Goal: Use online tool/utility: Use online tool/utility

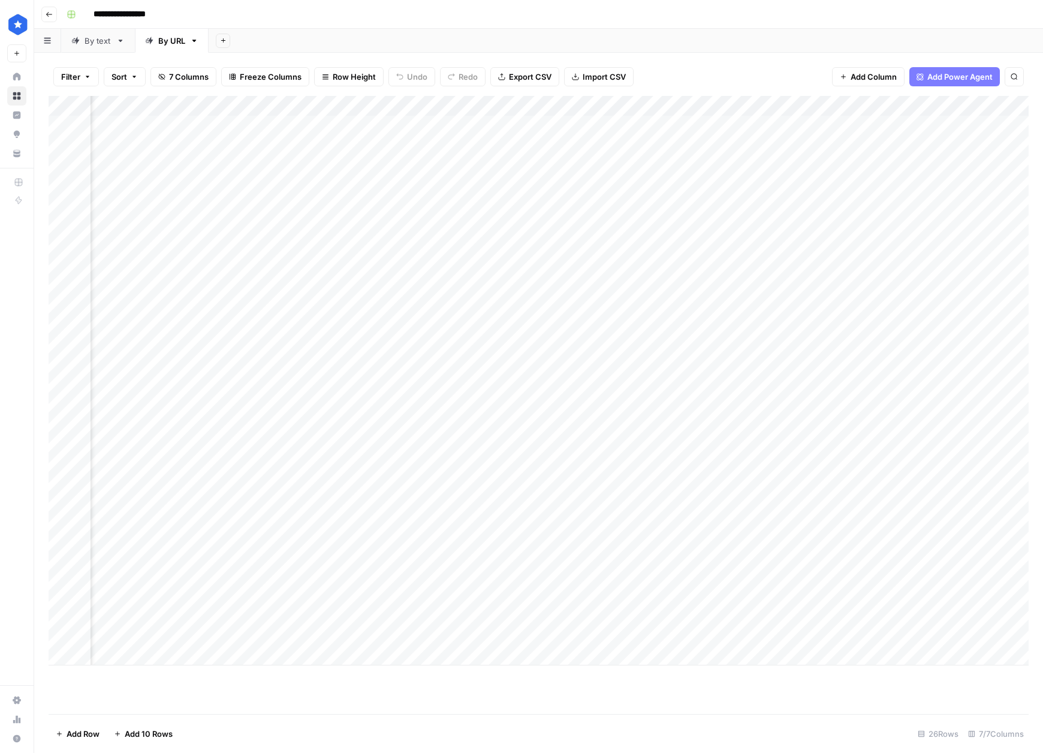
scroll to position [0, 68]
